Goal: Information Seeking & Learning: Learn about a topic

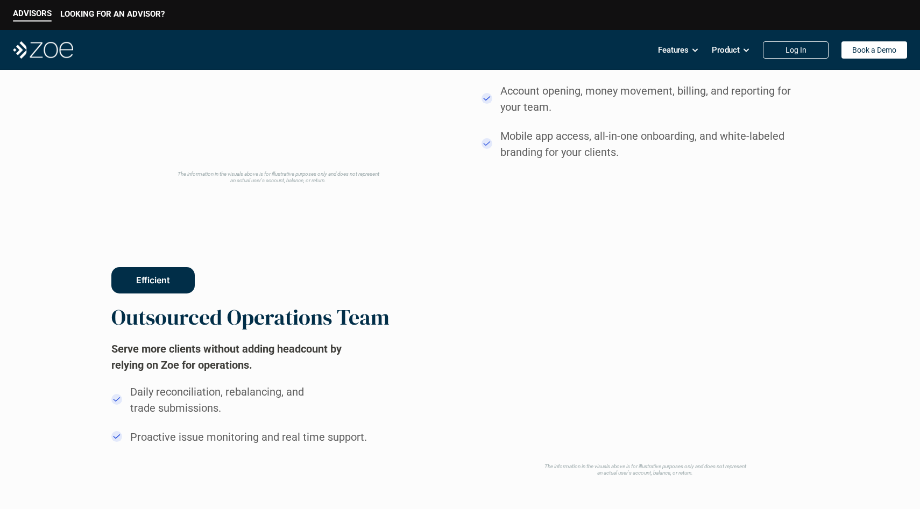
scroll to position [1023, 0]
click at [548, 292] on video at bounding box center [645, 348] width 319 height 224
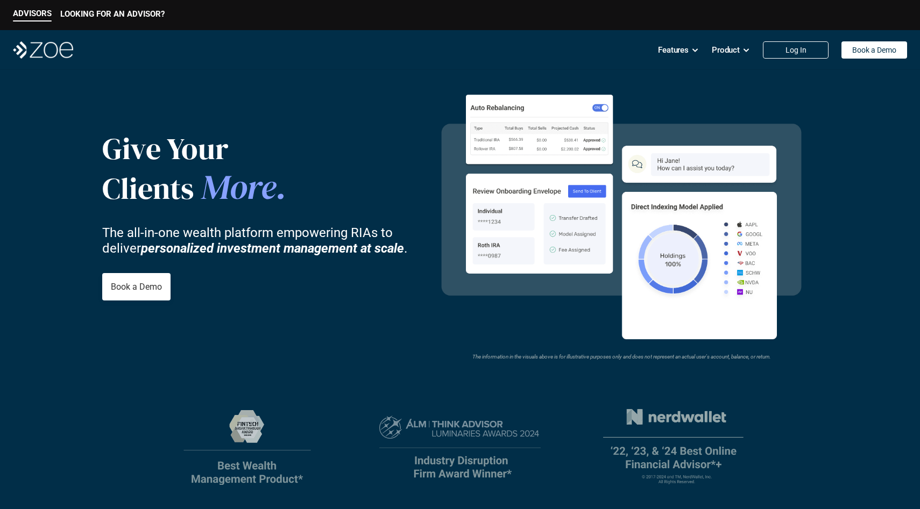
scroll to position [16, 0]
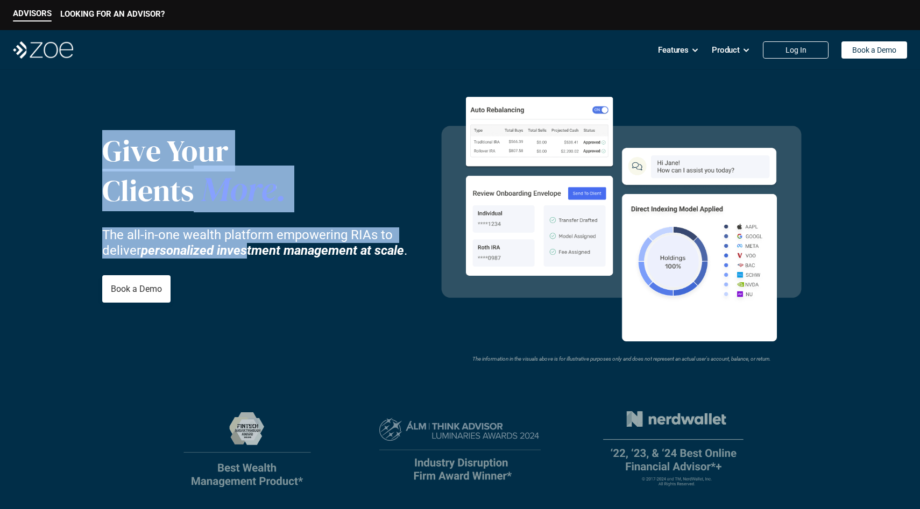
drag, startPoint x: 107, startPoint y: 155, endPoint x: 248, endPoint y: 255, distance: 173.3
click at [248, 255] on div "Give Your Clients More . The all-in-one wealth platform empowering RIAs to deli…" at bounding box center [263, 217] width 323 height 275
click at [248, 255] on strong "personalized investment management at scale" at bounding box center [272, 250] width 263 height 15
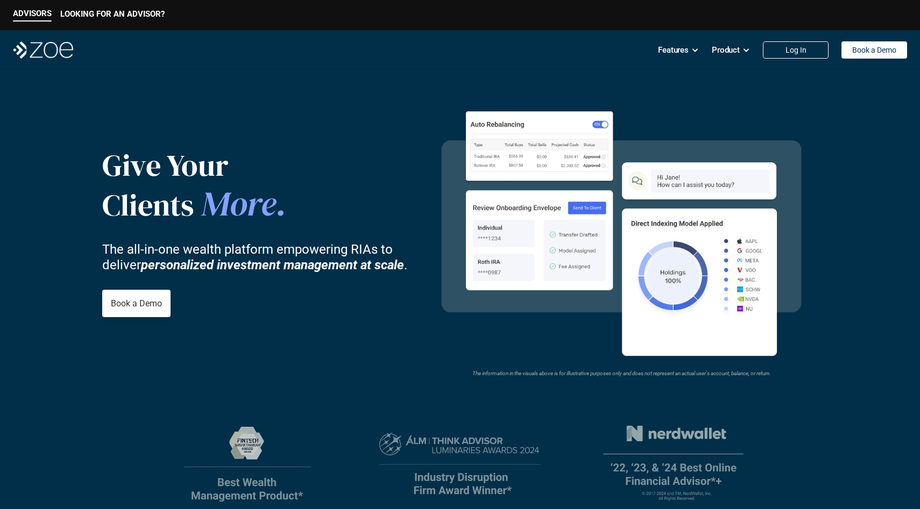
scroll to position [0, 0]
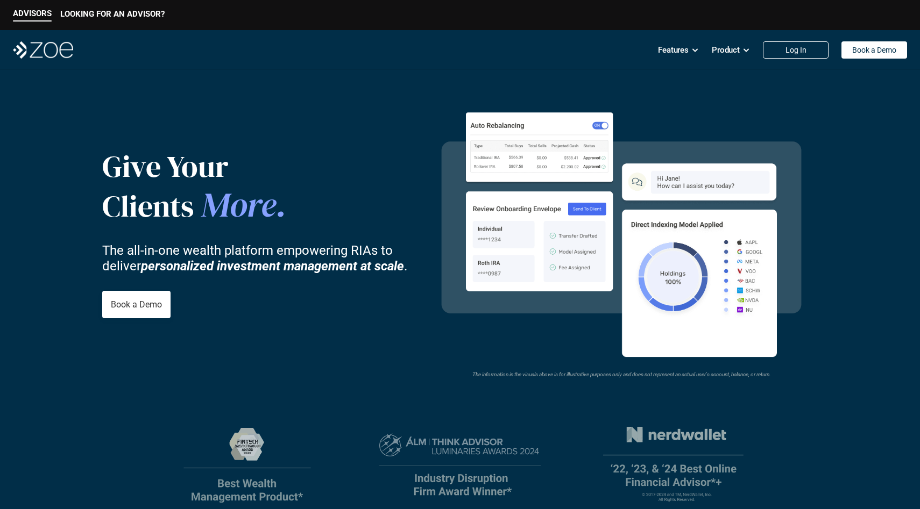
click at [295, 249] on p "The all-in-one wealth platform empowering RIAs to deliver personalized investme…" at bounding box center [263, 258] width 323 height 31
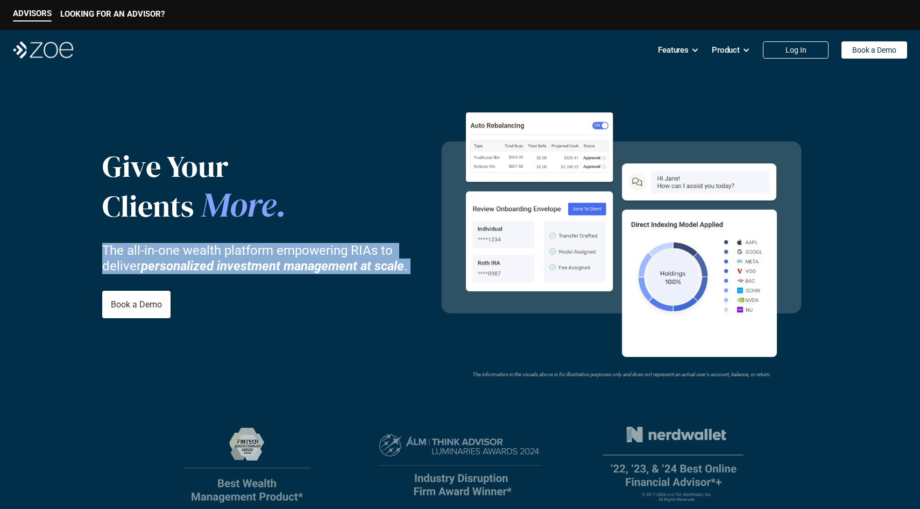
click at [295, 249] on p "The all-in-one wealth platform empowering RIAs to deliver personalized investme…" at bounding box center [263, 258] width 323 height 31
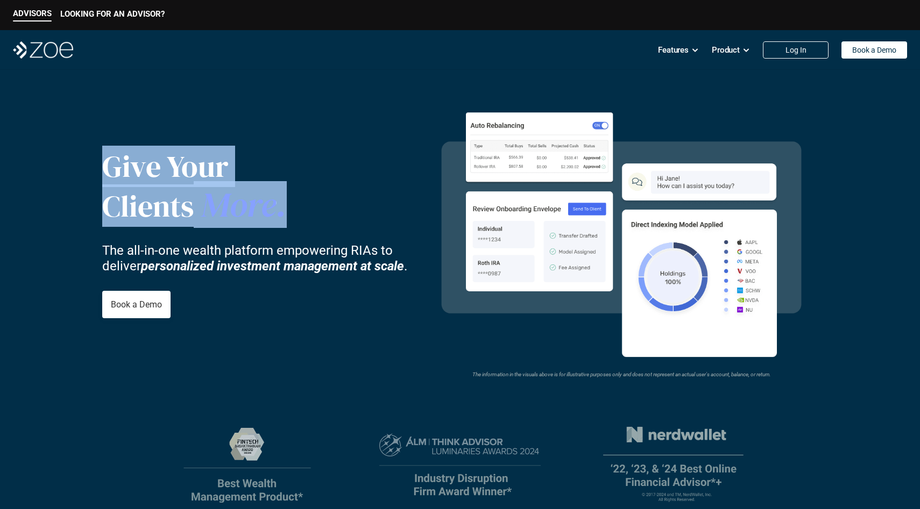
drag, startPoint x: 102, startPoint y: 160, endPoint x: 282, endPoint y: 208, distance: 186.4
click at [282, 208] on div "Give Your Clients More ." at bounding box center [226, 186] width 248 height 77
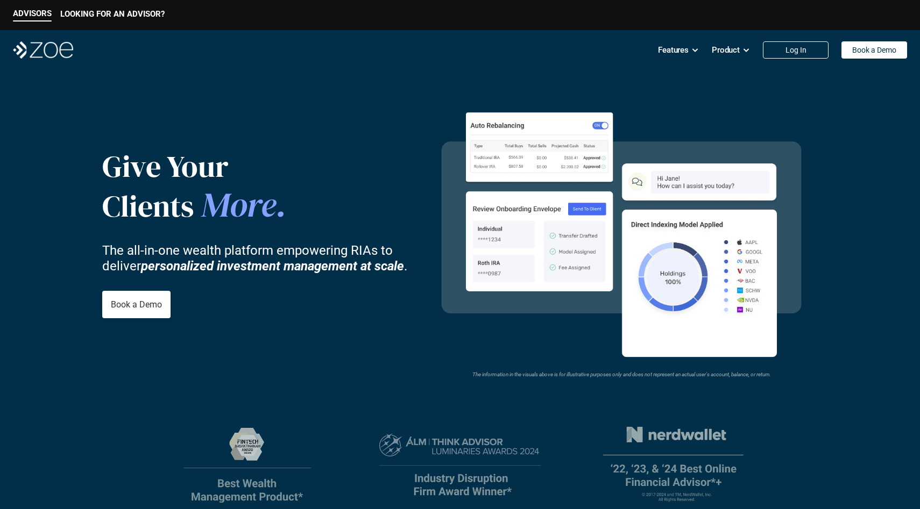
click at [282, 208] on span "." at bounding box center [281, 204] width 11 height 47
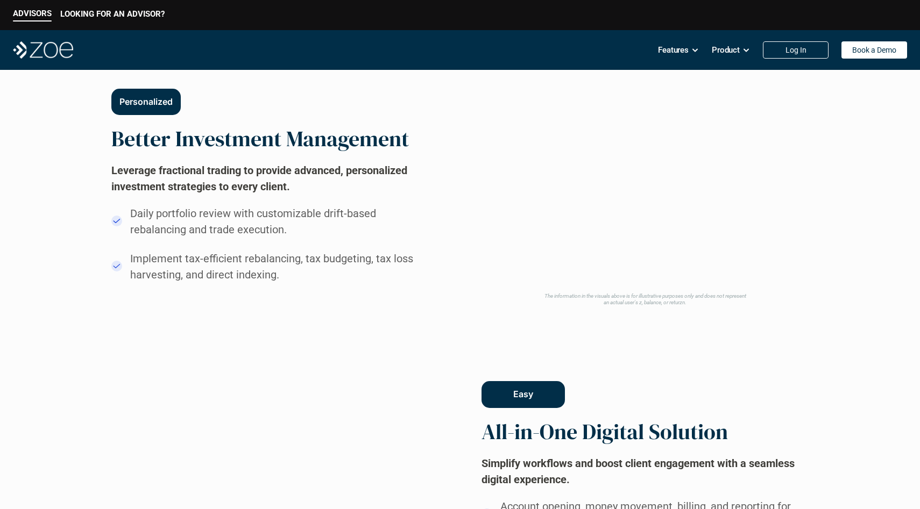
scroll to position [604, 0]
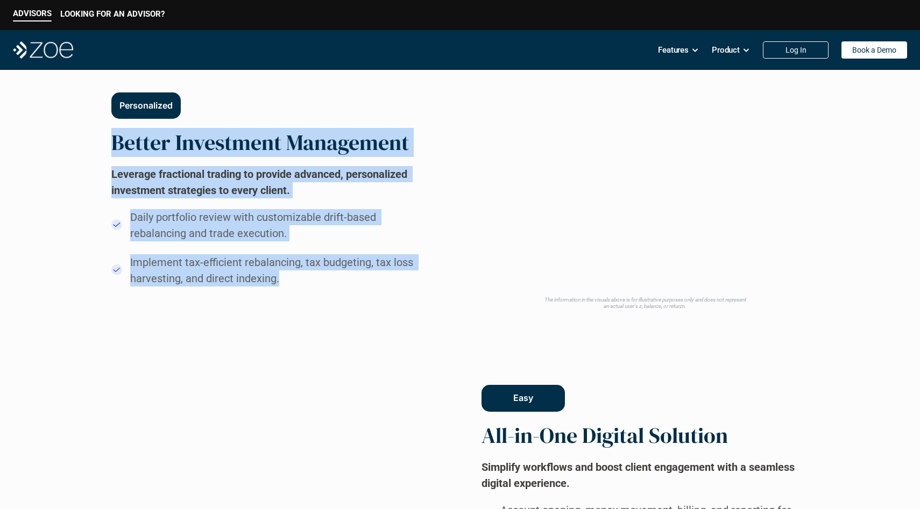
drag, startPoint x: 113, startPoint y: 142, endPoint x: 296, endPoint y: 276, distance: 226.7
click at [296, 275] on div "Personalized Better Investment Management Leverage fractional trading to provid…" at bounding box center [272, 189] width 323 height 194
click at [297, 276] on p "Implement tax-efficient rebalancing, tax budgeting, tax loss harvesting, and di…" at bounding box center [281, 270] width 302 height 32
drag, startPoint x: 297, startPoint y: 276, endPoint x: 79, endPoint y: 141, distance: 256.7
click at [79, 141] on div "Personalized Better Investment Management Leverage fractional trading to provid…" at bounding box center [460, 482] width 828 height 931
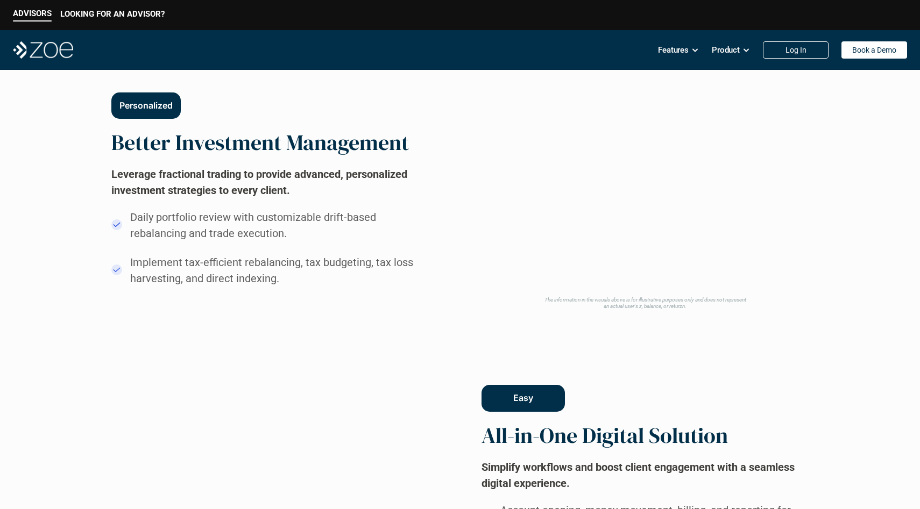
click at [190, 150] on h2 "Better Investment Management" at bounding box center [259, 143] width 297 height 26
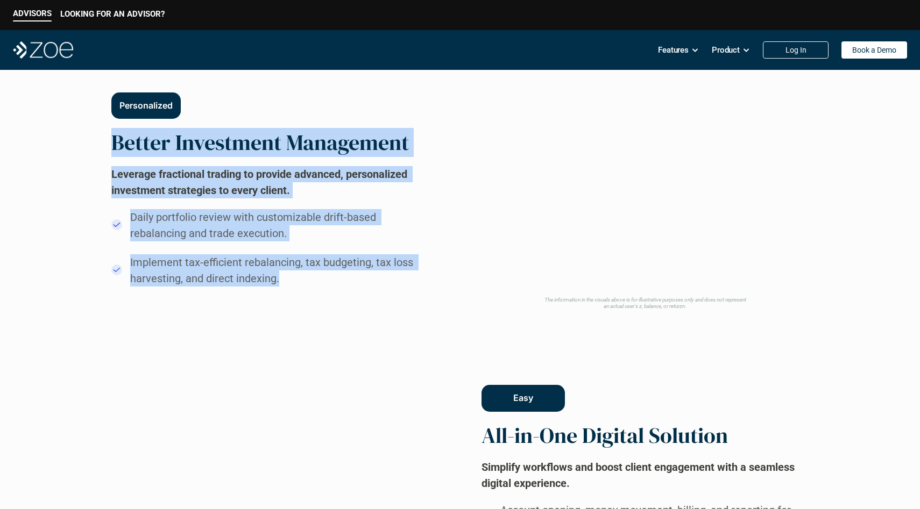
drag, startPoint x: 110, startPoint y: 145, endPoint x: 285, endPoint y: 286, distance: 224.5
click at [285, 286] on div "Personalized Better Investment Management Leverage fractional trading to provid…" at bounding box center [460, 482] width 828 height 931
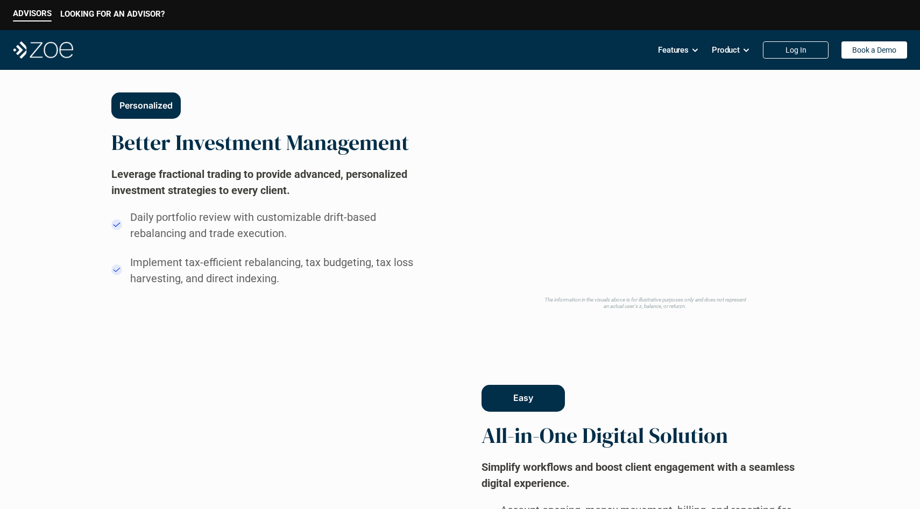
click at [297, 164] on div "Personalized Better Investment Management Leverage fractional trading to provid…" at bounding box center [272, 189] width 323 height 194
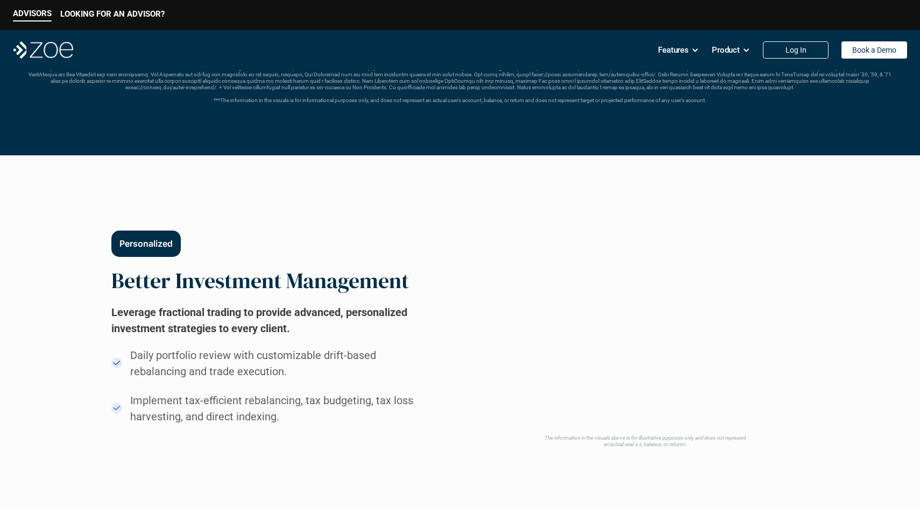
scroll to position [570, 0]
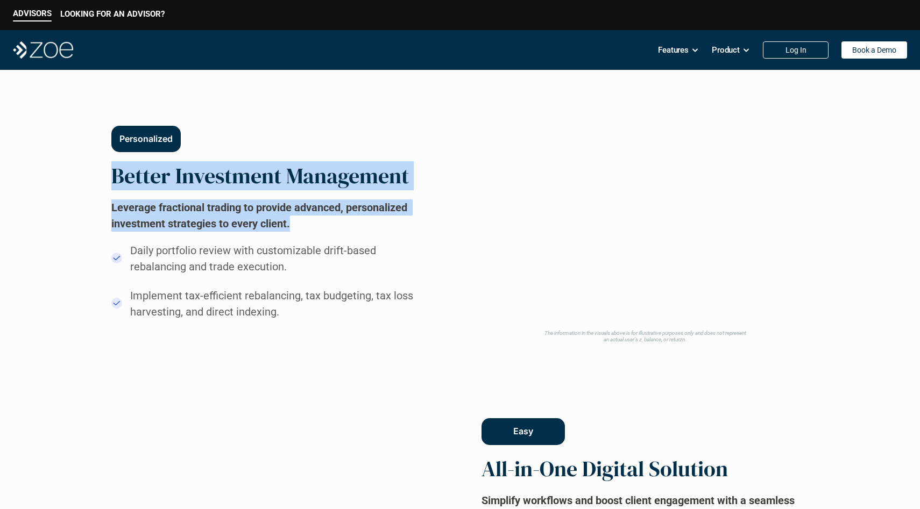
drag, startPoint x: 110, startPoint y: 170, endPoint x: 339, endPoint y: 218, distance: 234.1
click at [339, 218] on div "Personalized Better Investment Management Leverage fractional trading to provid…" at bounding box center [460, 516] width 828 height 931
click at [339, 218] on h2 "Leverage fractional trading to provide advanced, personalized investment strate…" at bounding box center [272, 216] width 323 height 32
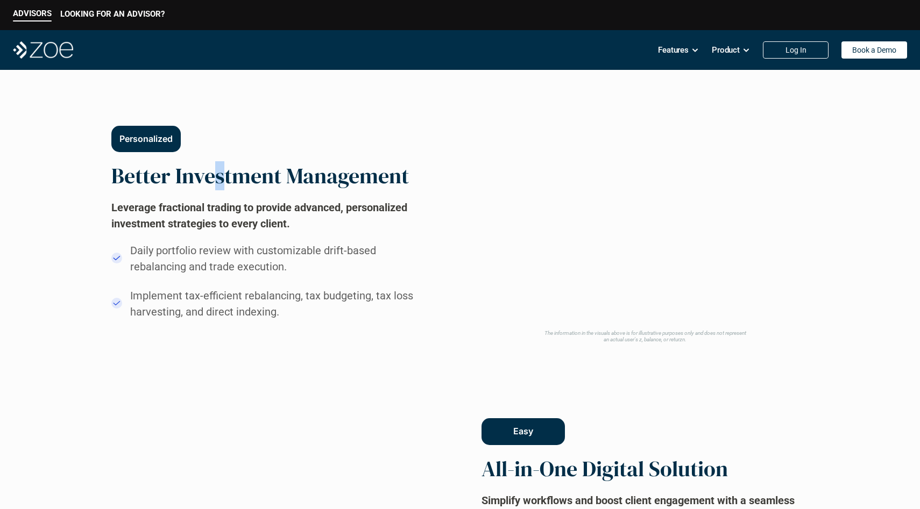
click at [220, 176] on h2 "Better Investment Management" at bounding box center [259, 176] width 297 height 26
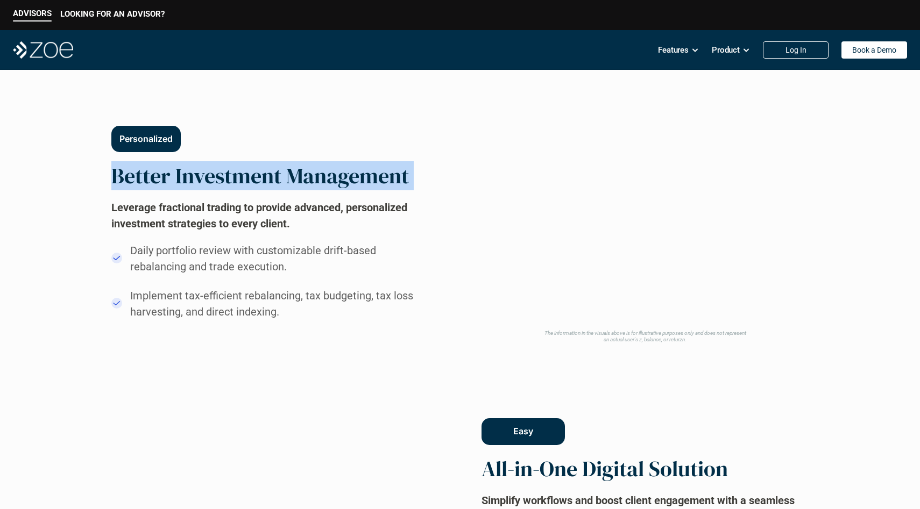
click at [220, 176] on h2 "Better Investment Management" at bounding box center [259, 176] width 297 height 26
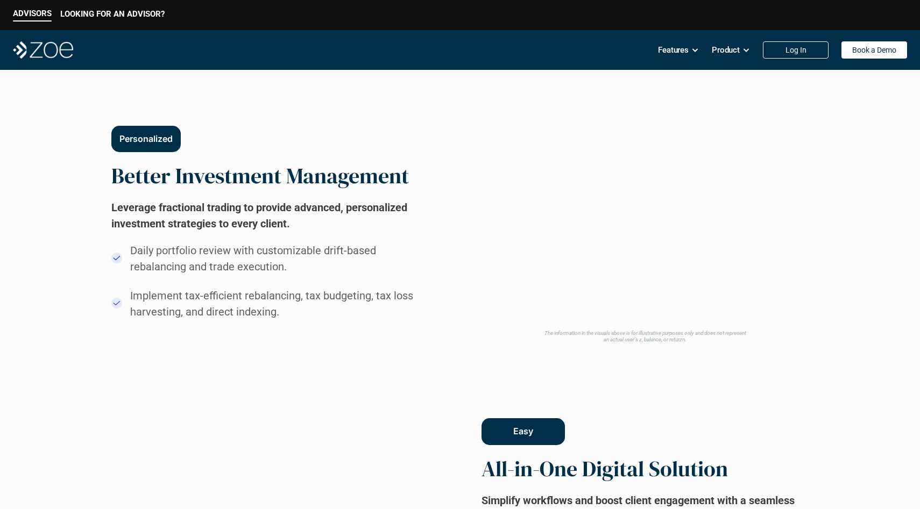
click at [210, 181] on h2 "Better Investment Management" at bounding box center [259, 176] width 297 height 26
